Goal: Check status: Check status

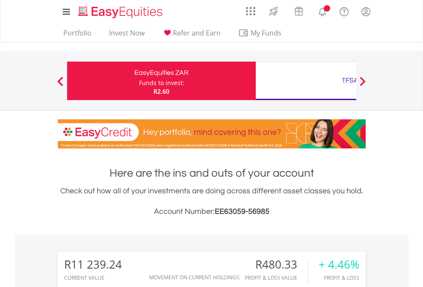
scroll to position [82, 134]
click at [139, 81] on div "Funds to invest:" at bounding box center [161, 83] width 45 height 9
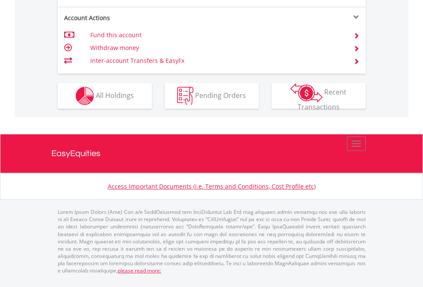
scroll to position [872, 0]
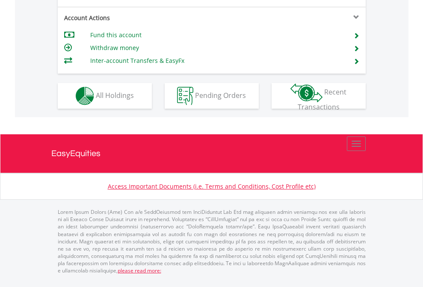
scroll to position [803, 0]
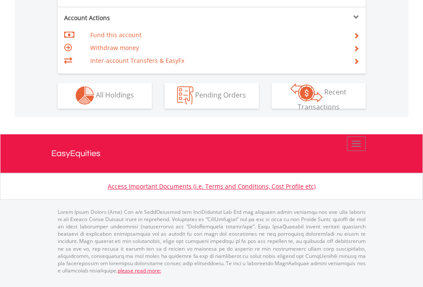
scroll to position [800, 0]
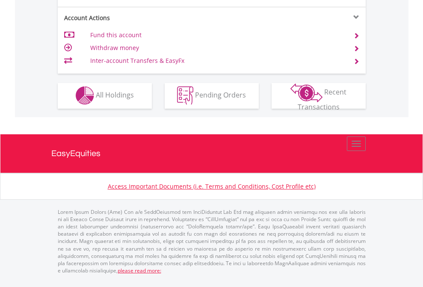
scroll to position [800, 0]
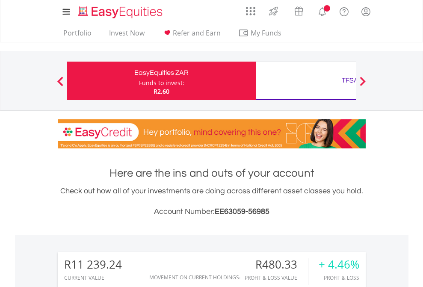
scroll to position [82, 134]
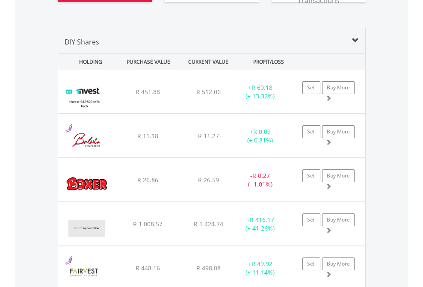
scroll to position [1020, 0]
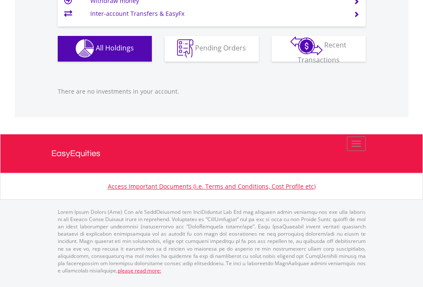
scroll to position [82, 134]
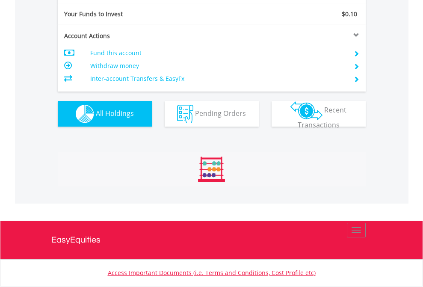
scroll to position [82, 134]
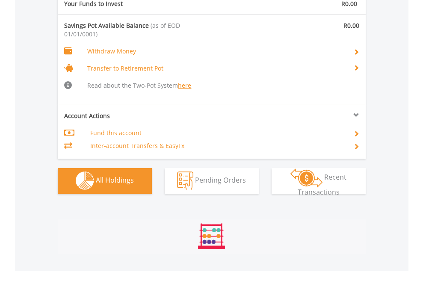
scroll to position [897, 0]
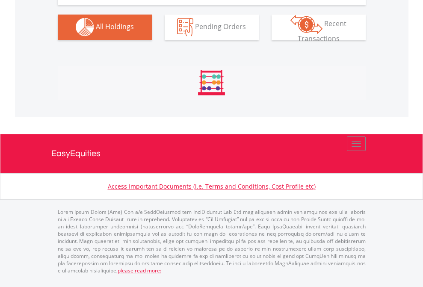
scroll to position [847, 0]
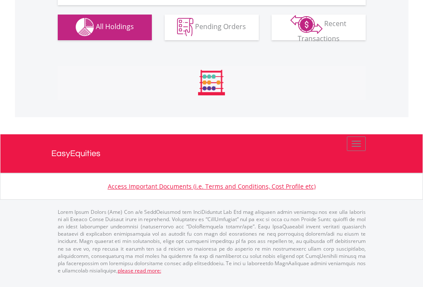
scroll to position [847, 0]
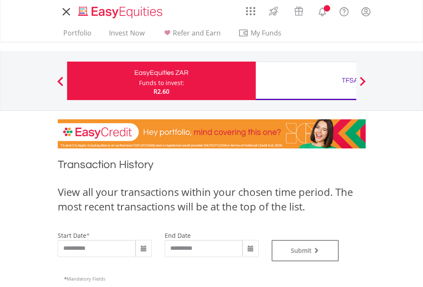
type input "**********"
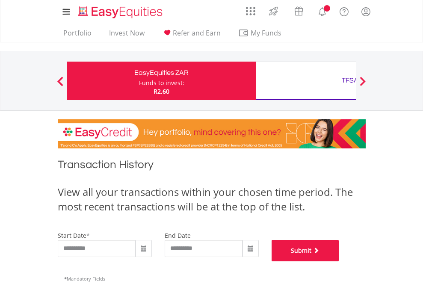
click at [339, 261] on button "Submit" at bounding box center [306, 250] width 68 height 21
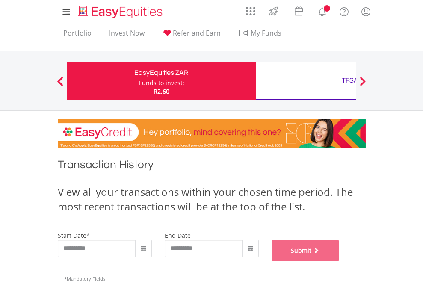
scroll to position [347, 0]
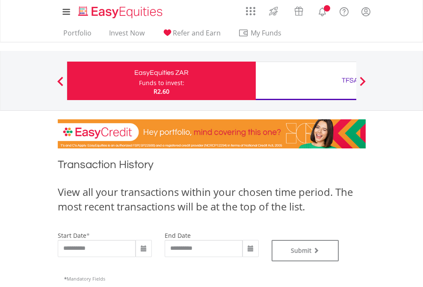
click at [306, 81] on div "TFSA" at bounding box center [350, 80] width 178 height 12
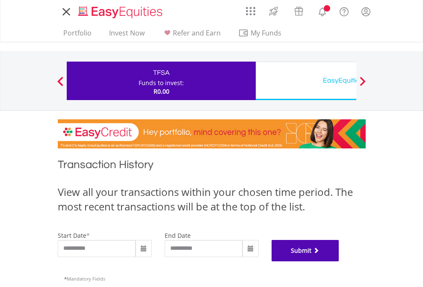
click at [339, 261] on button "Submit" at bounding box center [306, 250] width 68 height 21
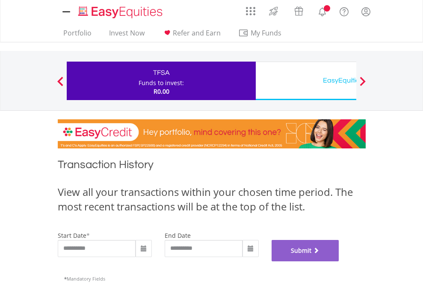
scroll to position [347, 0]
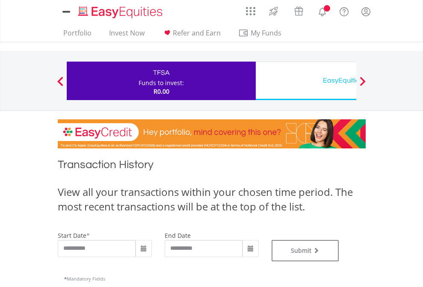
click at [306, 81] on div "EasyEquities USD" at bounding box center [350, 80] width 178 height 12
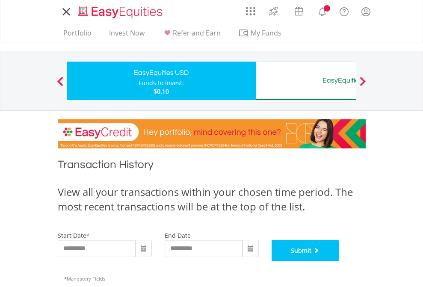
click at [339, 261] on button "Submit" at bounding box center [306, 250] width 68 height 21
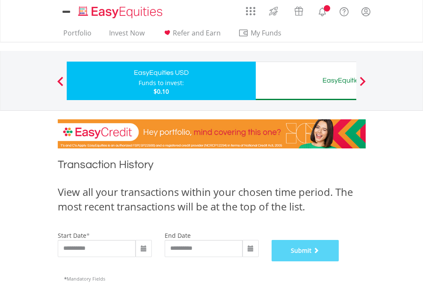
scroll to position [347, 0]
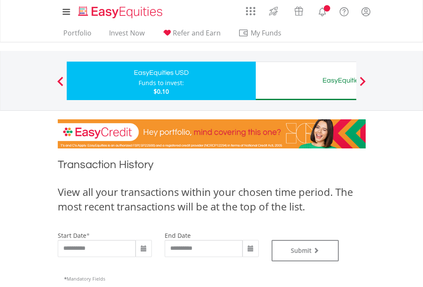
click at [306, 81] on div "EasyEquities AUD" at bounding box center [350, 80] width 178 height 12
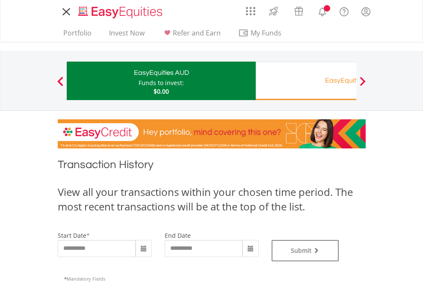
type input "**********"
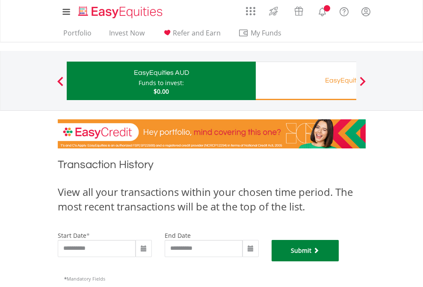
click at [339, 261] on button "Submit" at bounding box center [306, 250] width 68 height 21
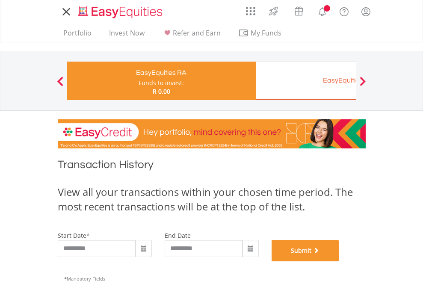
click at [339, 261] on button "Submit" at bounding box center [306, 250] width 68 height 21
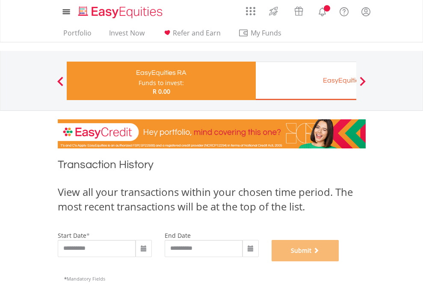
scroll to position [347, 0]
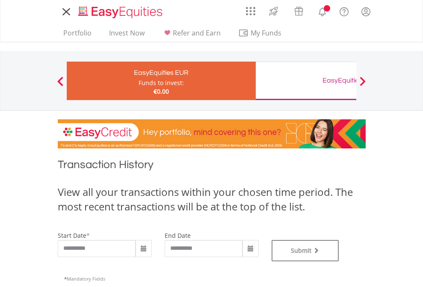
type input "**********"
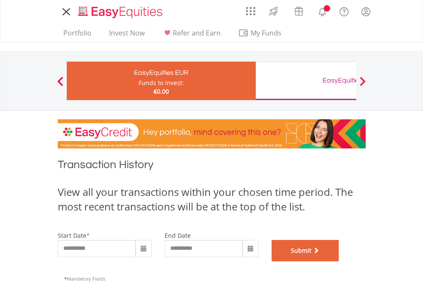
click at [339, 261] on button "Submit" at bounding box center [306, 250] width 68 height 21
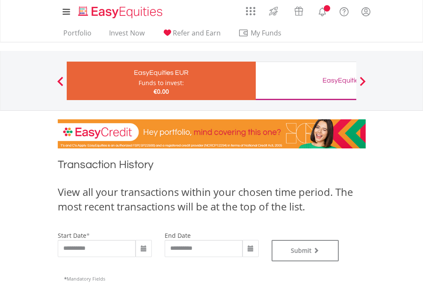
click at [306, 81] on div "EasyEquities GBP" at bounding box center [350, 80] width 178 height 12
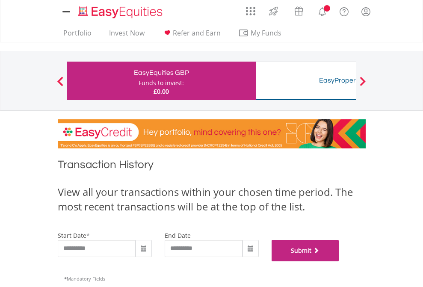
click at [339, 261] on button "Submit" at bounding box center [306, 250] width 68 height 21
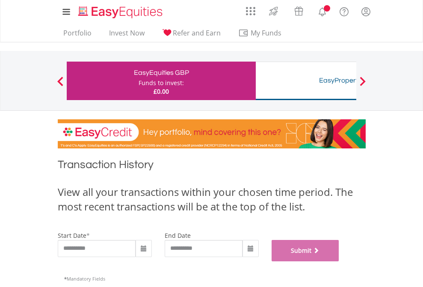
scroll to position [347, 0]
